Goal: Information Seeking & Learning: Understand process/instructions

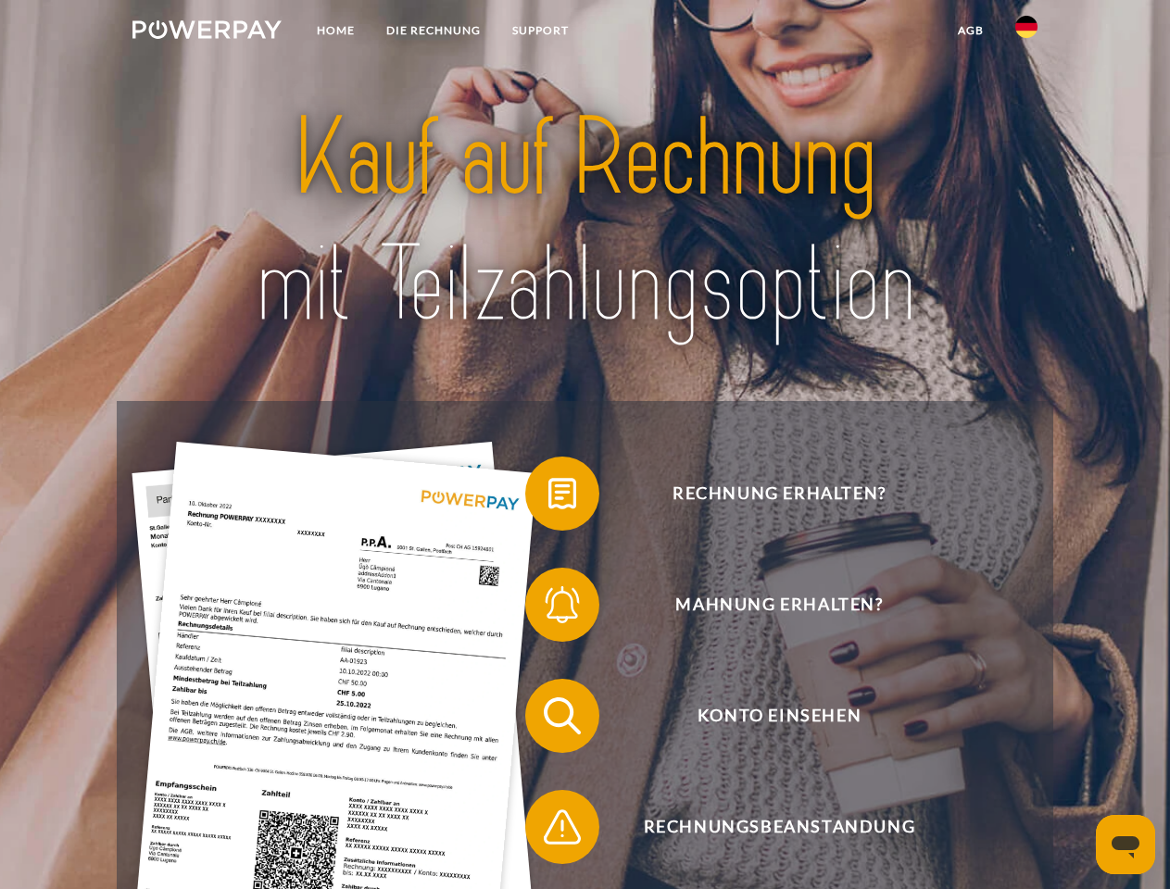
click at [207, 32] on img at bounding box center [206, 29] width 149 height 19
click at [1026, 32] on img at bounding box center [1026, 27] width 22 height 22
click at [970, 31] on link "agb" at bounding box center [970, 30] width 57 height 33
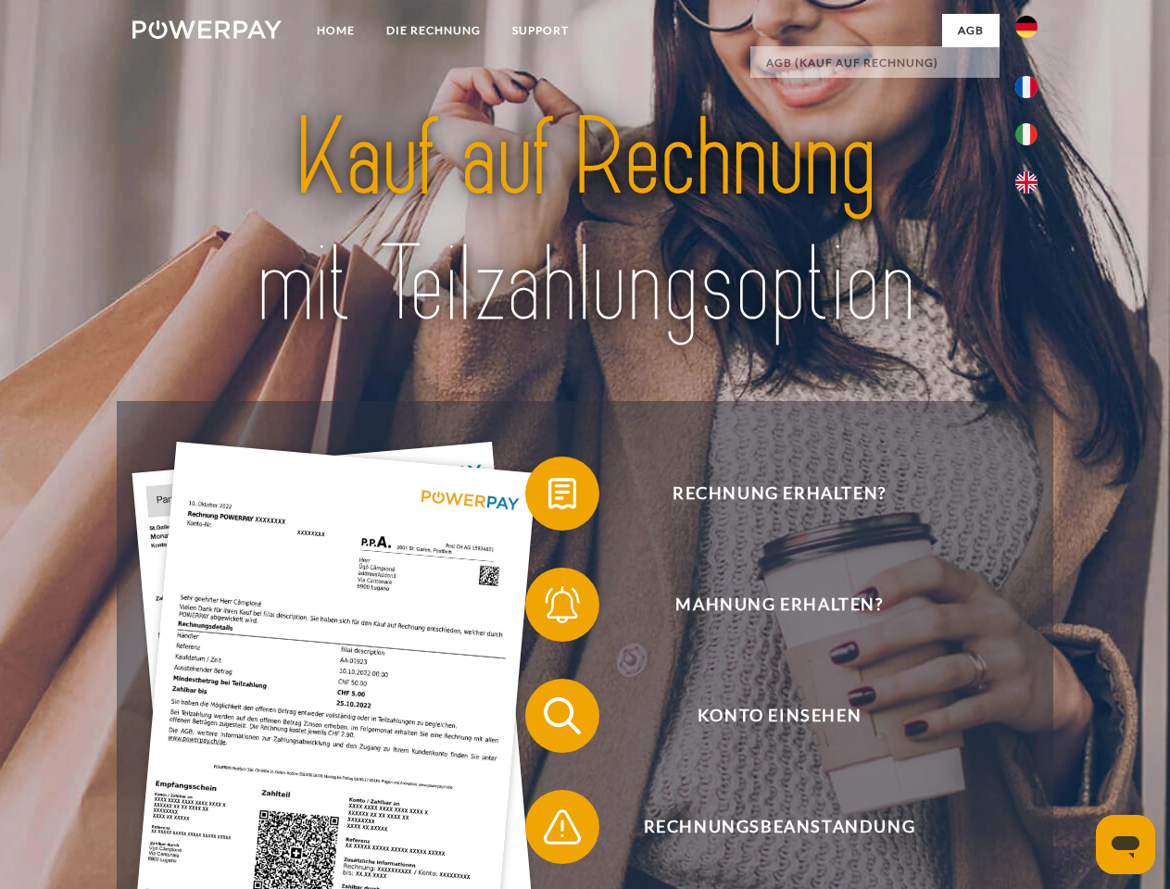
click at [548, 497] on span at bounding box center [534, 493] width 93 height 93
click at [548, 609] on span at bounding box center [534, 605] width 93 height 93
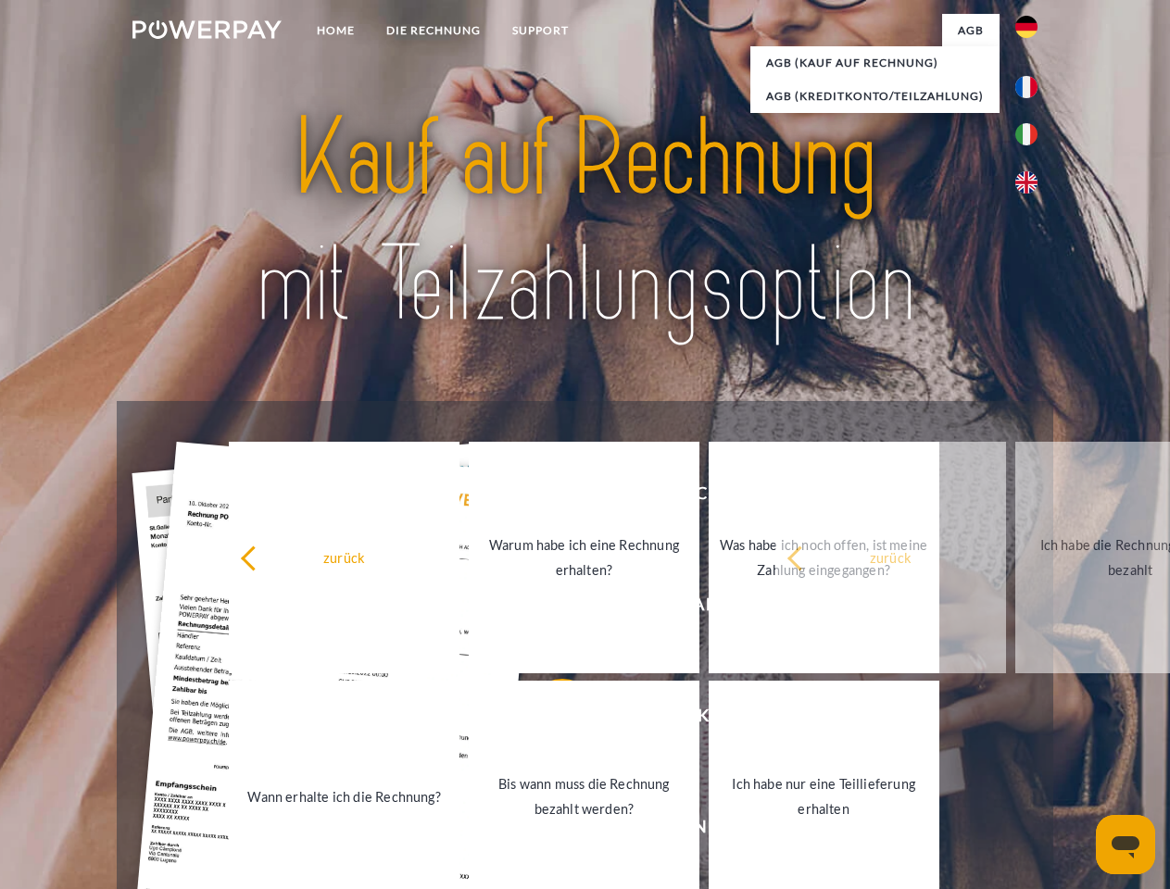
click at [548, 720] on link "Bis wann muss die Rechnung bezahlt werden?" at bounding box center [584, 797] width 231 height 232
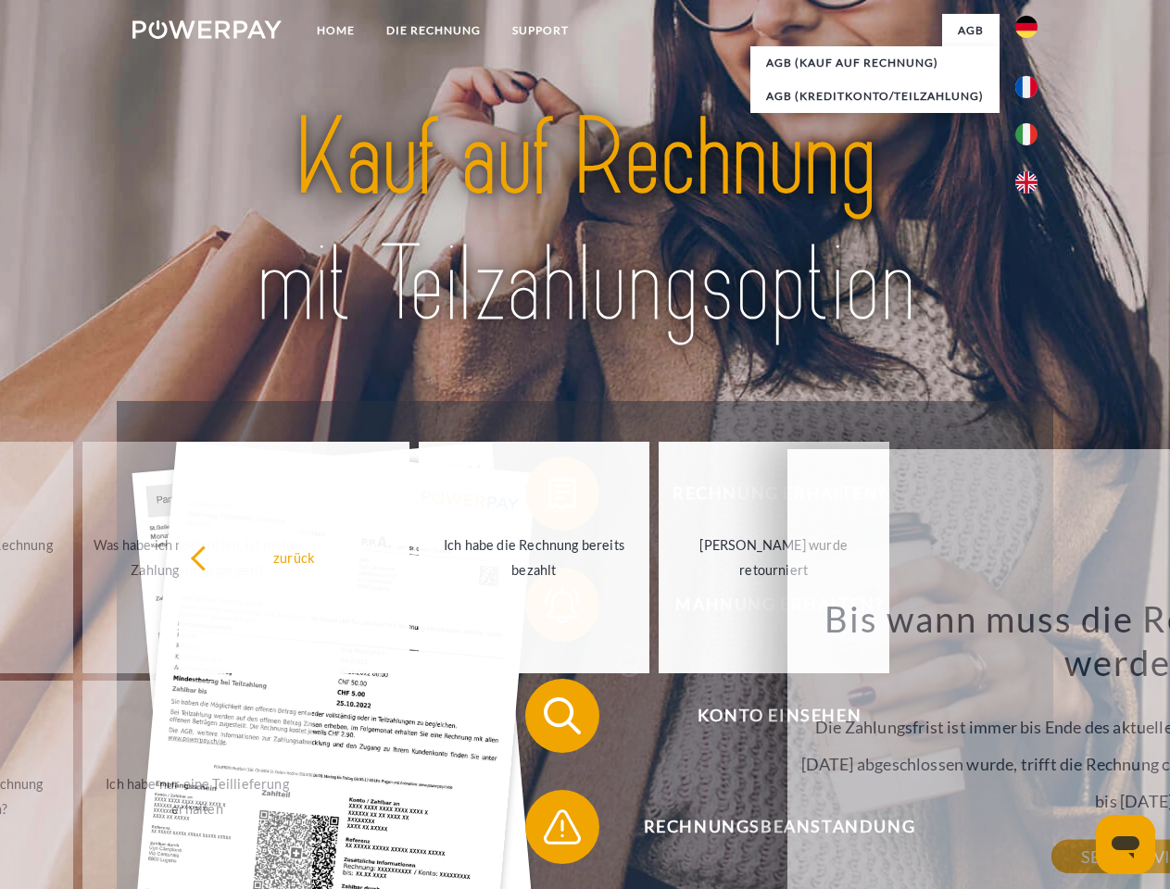
click at [548, 831] on span at bounding box center [534, 827] width 93 height 93
click at [1125, 845] on icon "Messaging-Fenster öffnen" at bounding box center [1126, 847] width 28 height 22
